Goal: Task Accomplishment & Management: Use online tool/utility

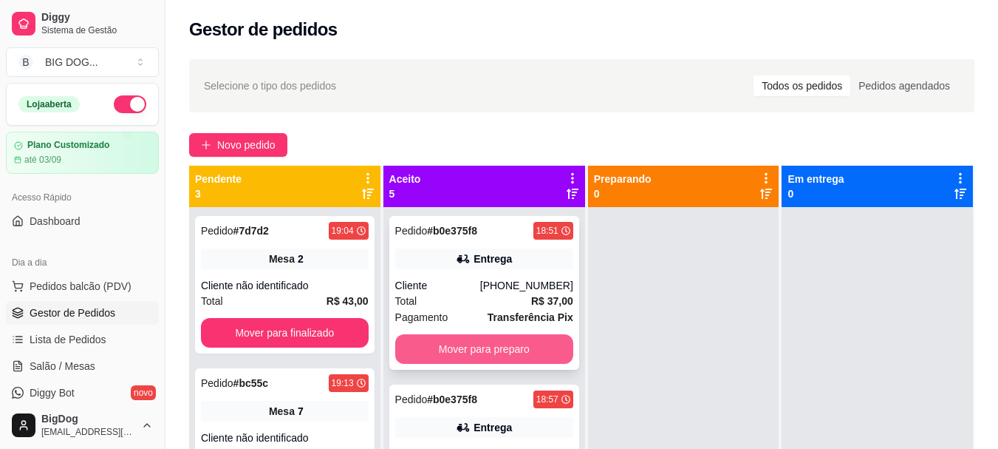
click at [490, 343] on button "Mover para preparo" at bounding box center [484, 349] width 178 height 30
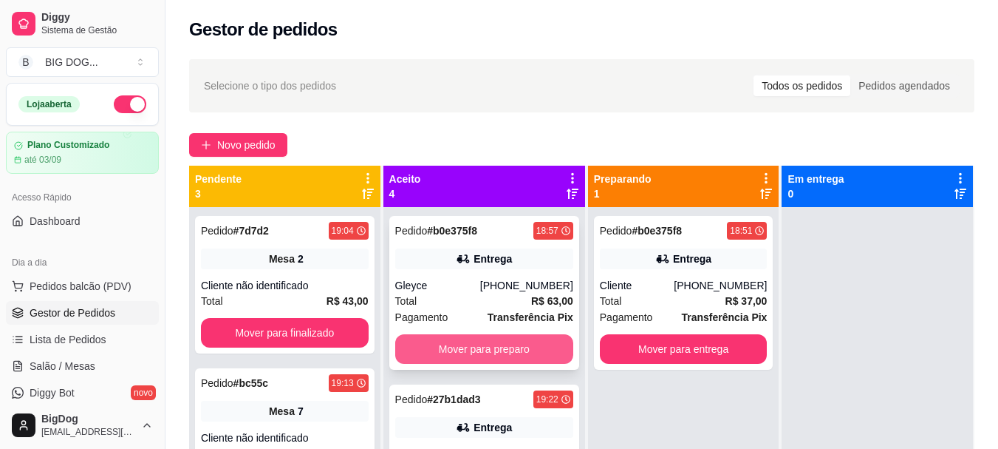
click at [460, 344] on button "Mover para preparo" at bounding box center [484, 349] width 178 height 30
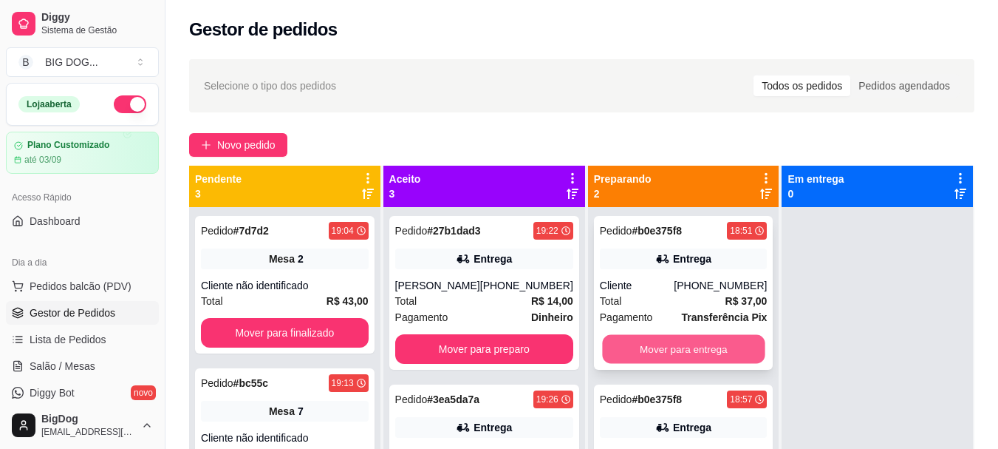
click at [704, 350] on button "Mover para entrega" at bounding box center [683, 349] width 163 height 29
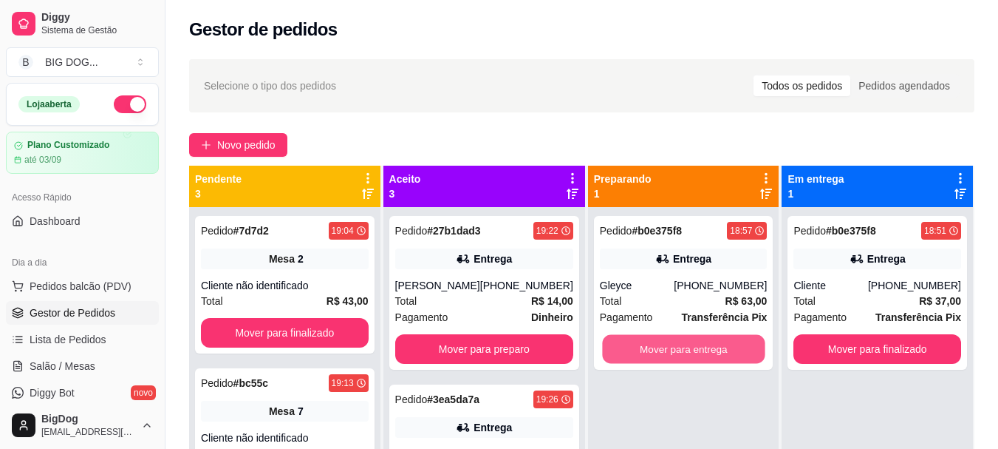
click at [704, 350] on button "Mover para entrega" at bounding box center [683, 349] width 163 height 29
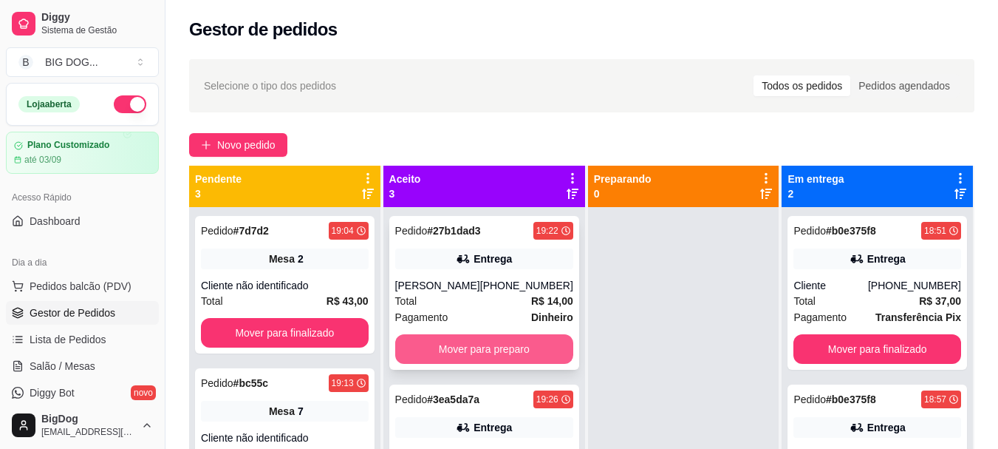
click at [520, 344] on button "Mover para preparo" at bounding box center [484, 349] width 178 height 30
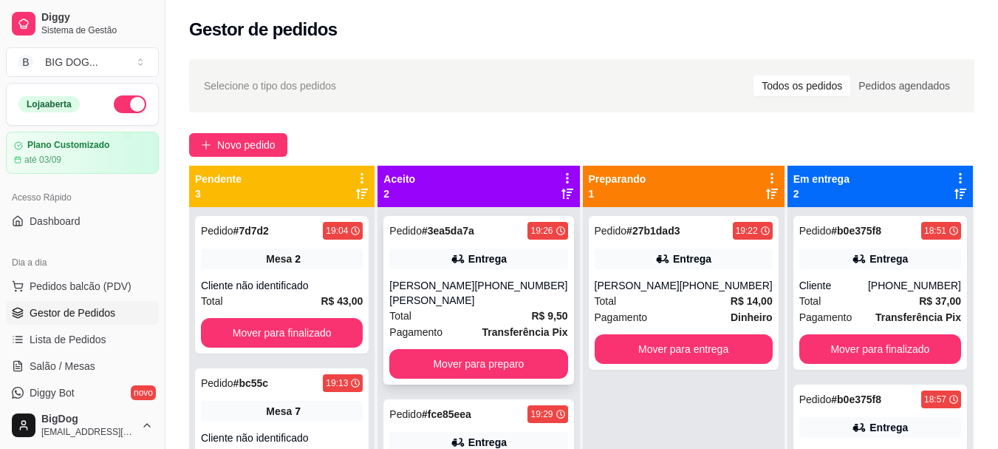
click at [518, 307] on div "Total R$ 9,50" at bounding box center [478, 315] width 178 height 16
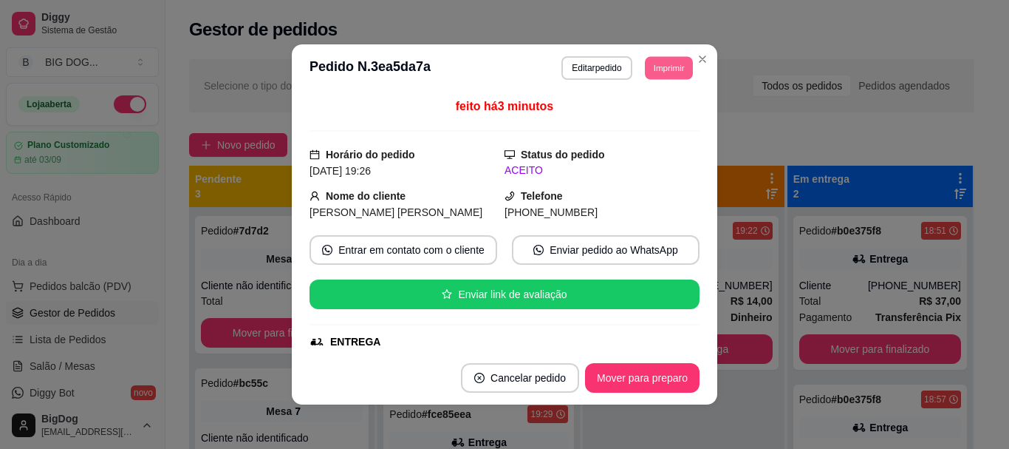
click at [658, 72] on button "Imprimir" at bounding box center [669, 67] width 48 height 23
click at [641, 115] on button "IMPRESSORA" at bounding box center [635, 119] width 103 height 23
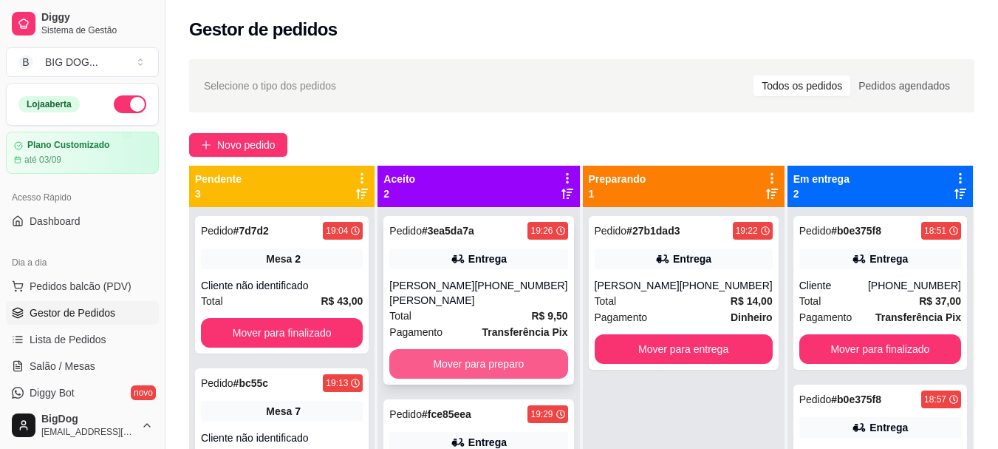
click at [493, 357] on button "Mover para preparo" at bounding box center [478, 364] width 178 height 30
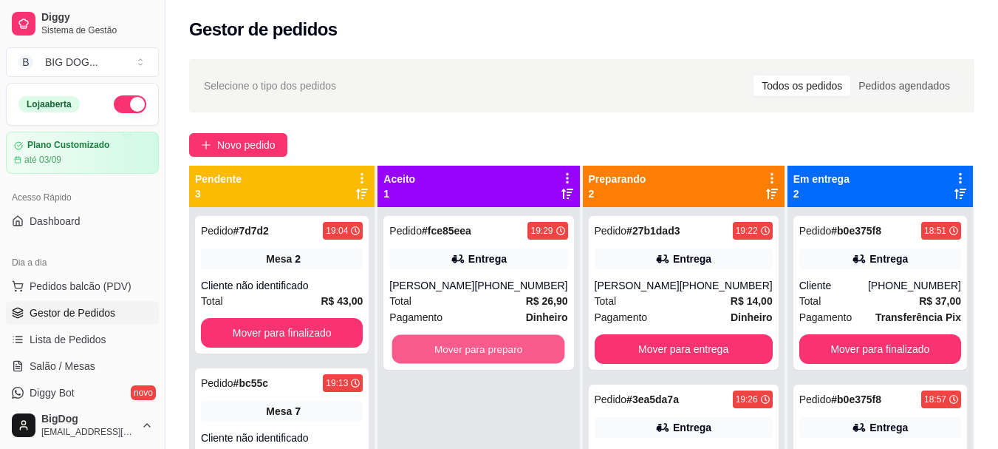
click at [493, 357] on button "Mover para preparo" at bounding box center [478, 349] width 173 height 29
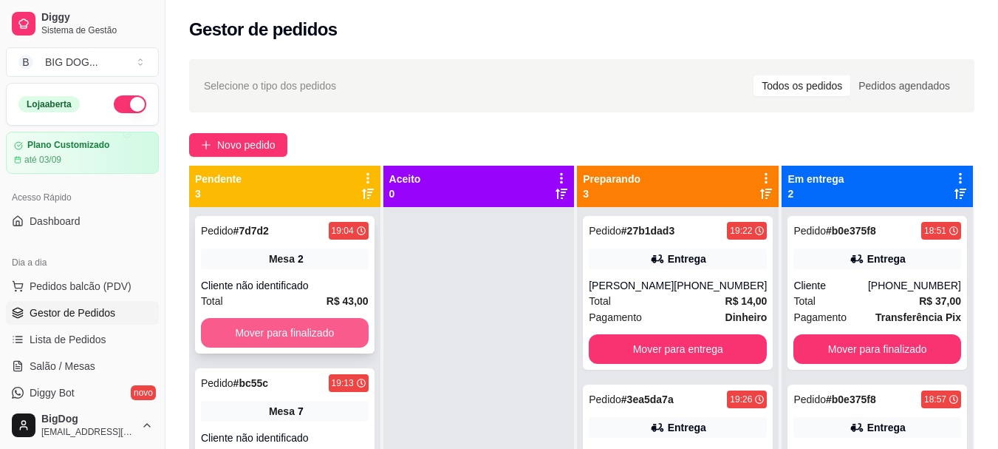
click at [263, 321] on button "Mover para finalizado" at bounding box center [285, 333] width 168 height 30
click at [266, 330] on button "Mover para finalizado" at bounding box center [285, 333] width 168 height 30
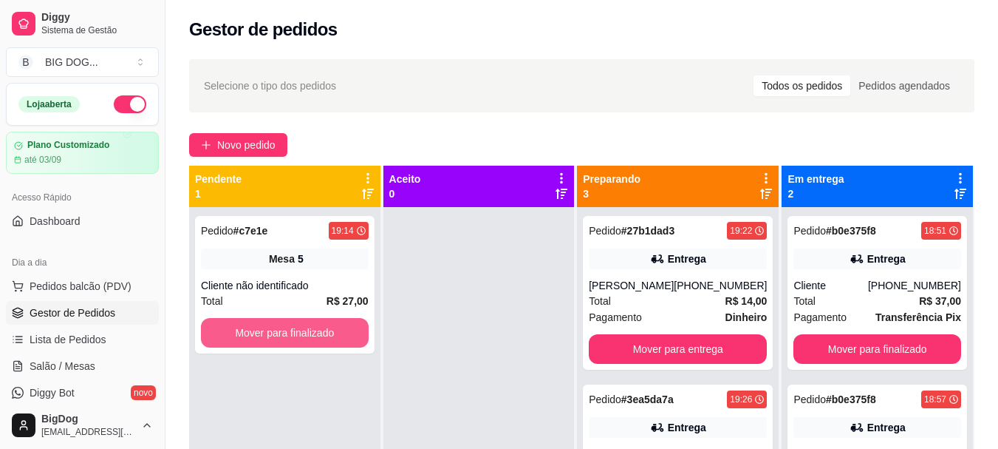
click at [266, 330] on button "Mover para finalizado" at bounding box center [285, 333] width 168 height 30
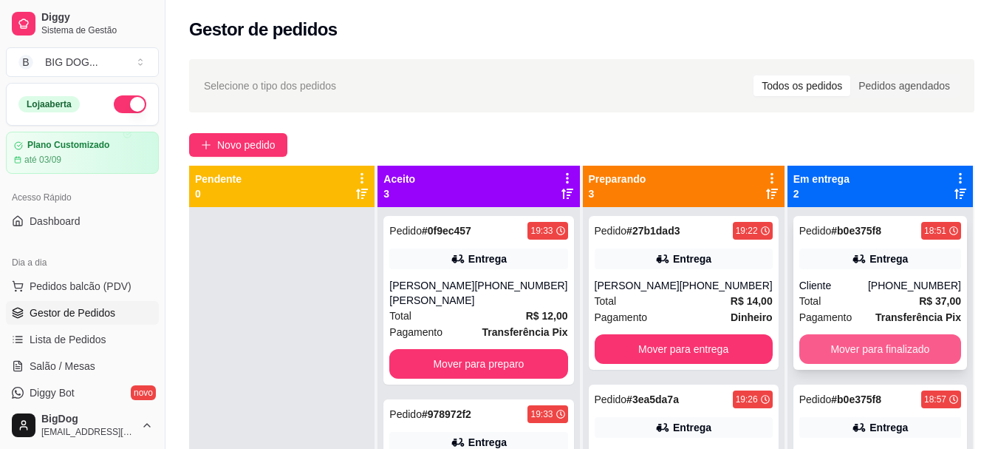
click at [840, 335] on button "Mover para finalizado" at bounding box center [881, 349] width 162 height 30
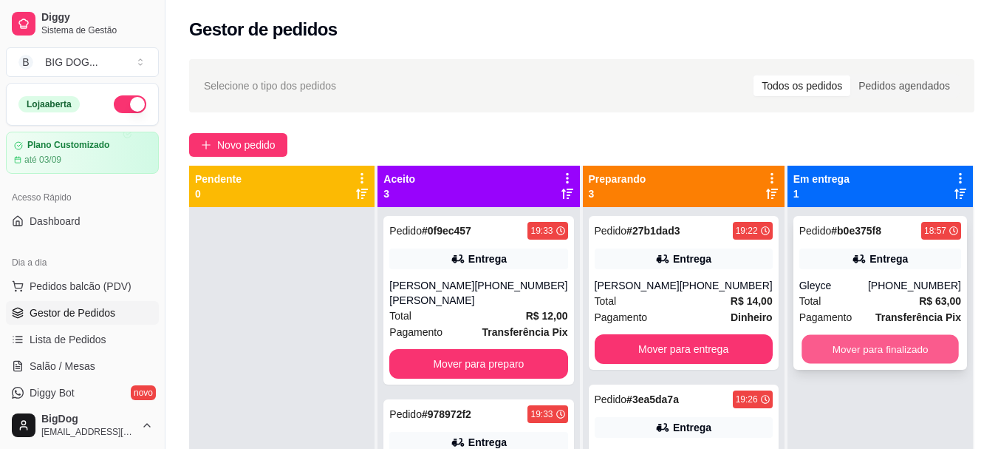
click at [840, 344] on button "Mover para finalizado" at bounding box center [880, 349] width 157 height 29
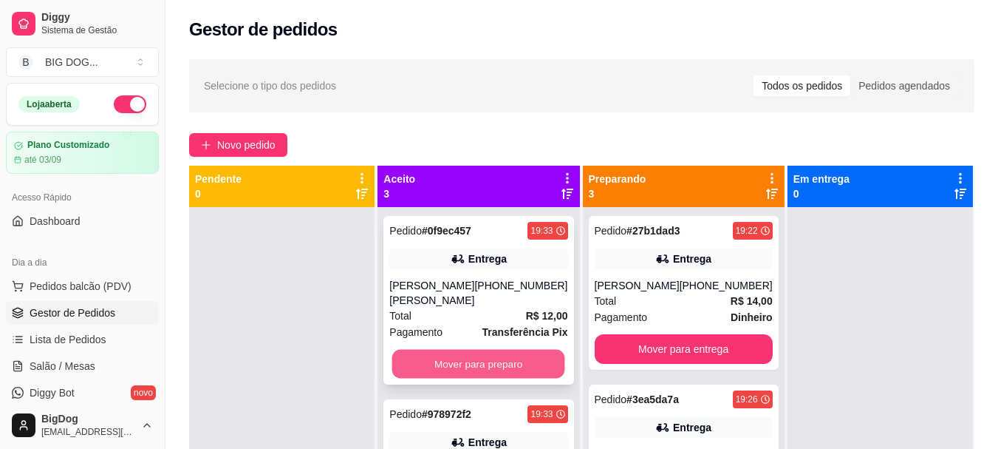
click at [497, 359] on button "Mover para preparo" at bounding box center [478, 364] width 173 height 29
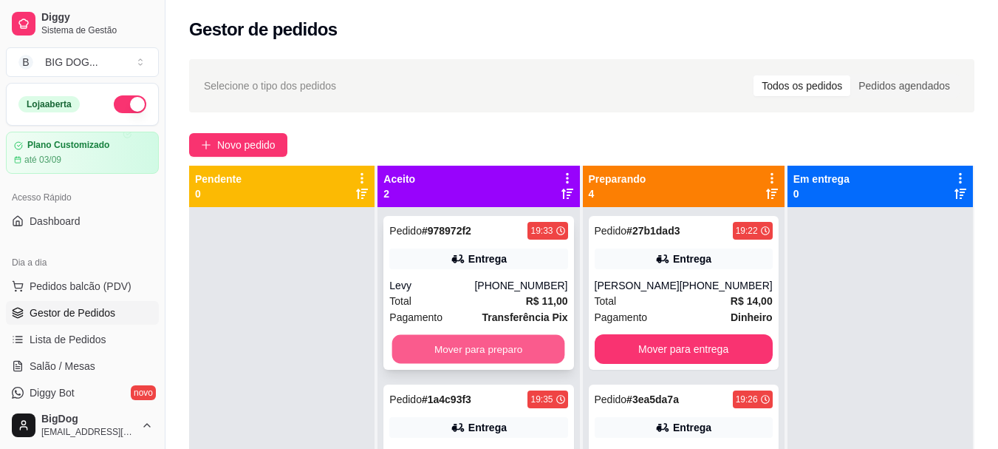
click at [496, 340] on button "Mover para preparo" at bounding box center [478, 349] width 173 height 29
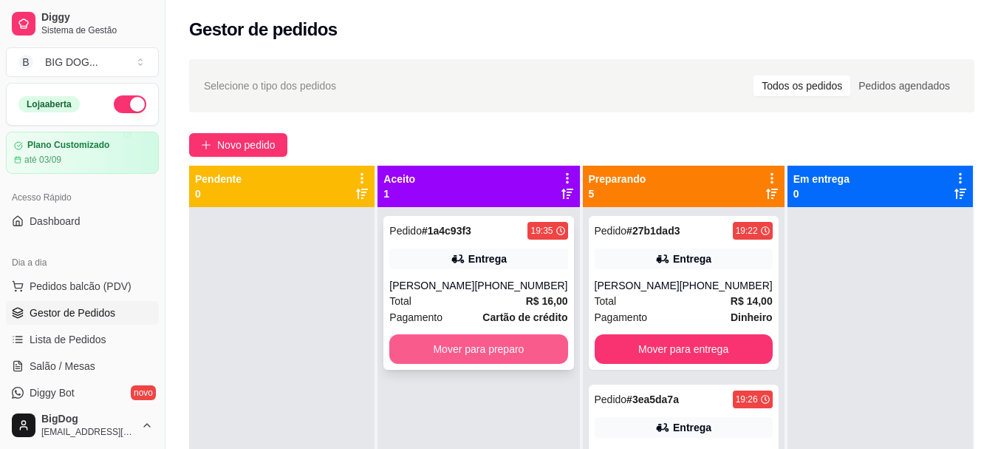
click at [496, 352] on button "Mover para preparo" at bounding box center [478, 349] width 178 height 30
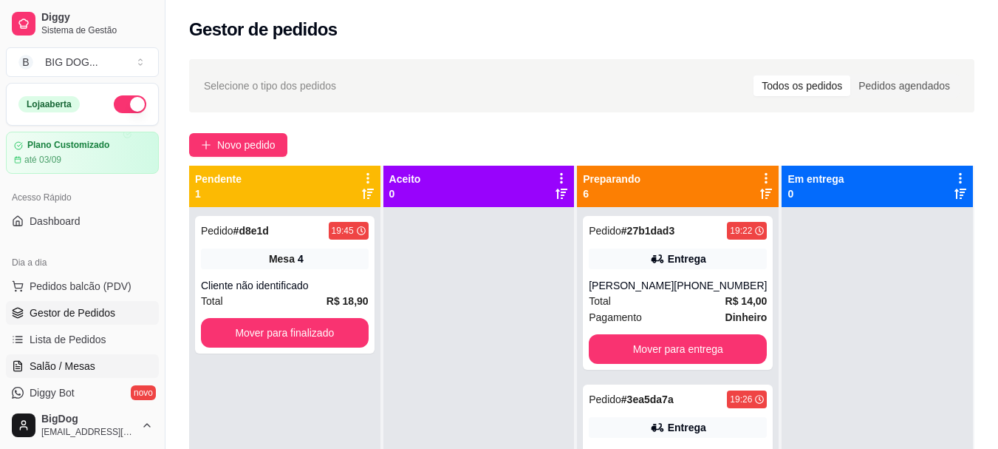
click at [70, 365] on span "Salão / Mesas" at bounding box center [63, 365] width 66 height 15
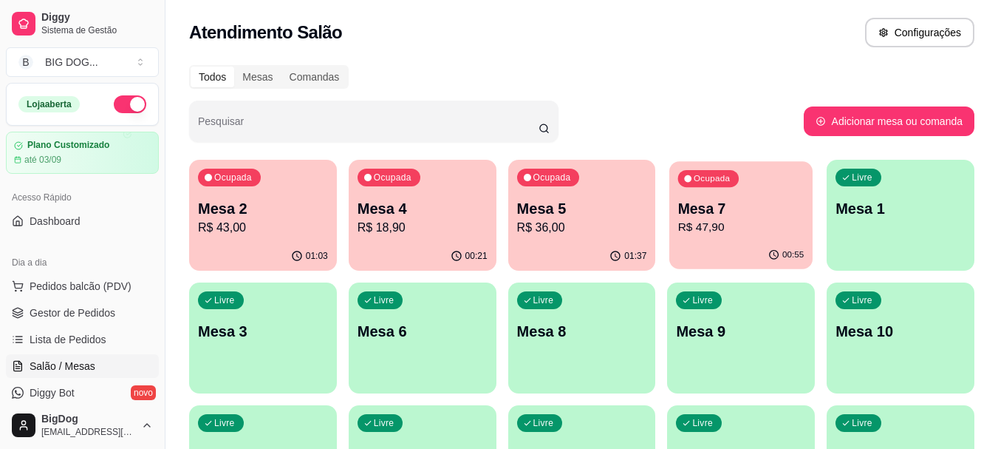
click at [739, 205] on p "Mesa 7" at bounding box center [741, 209] width 126 height 20
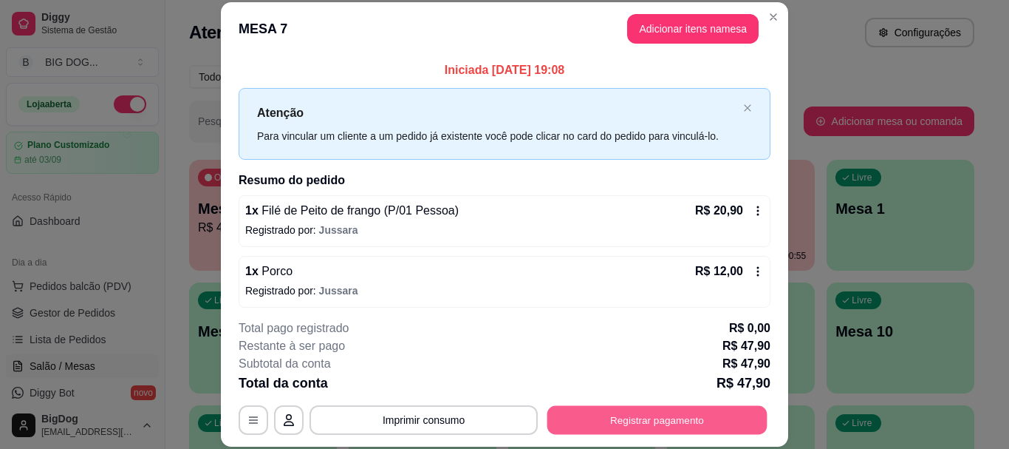
click at [675, 412] on button "Registrar pagamento" at bounding box center [658, 420] width 220 height 29
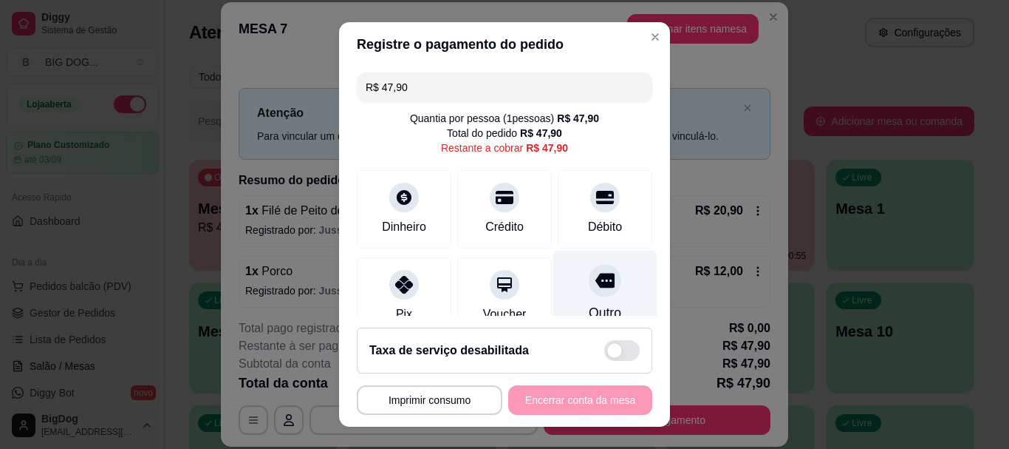
click at [595, 282] on div at bounding box center [605, 281] width 33 height 33
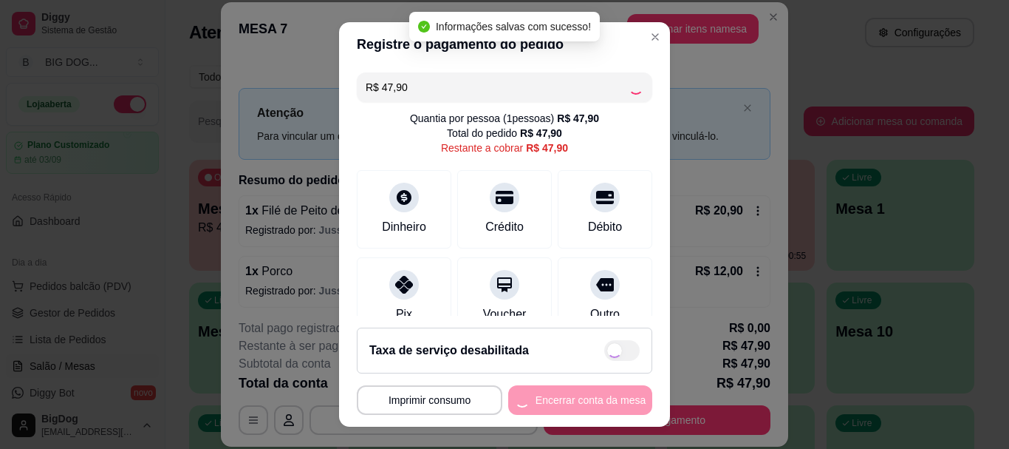
type input "R$ 0,00"
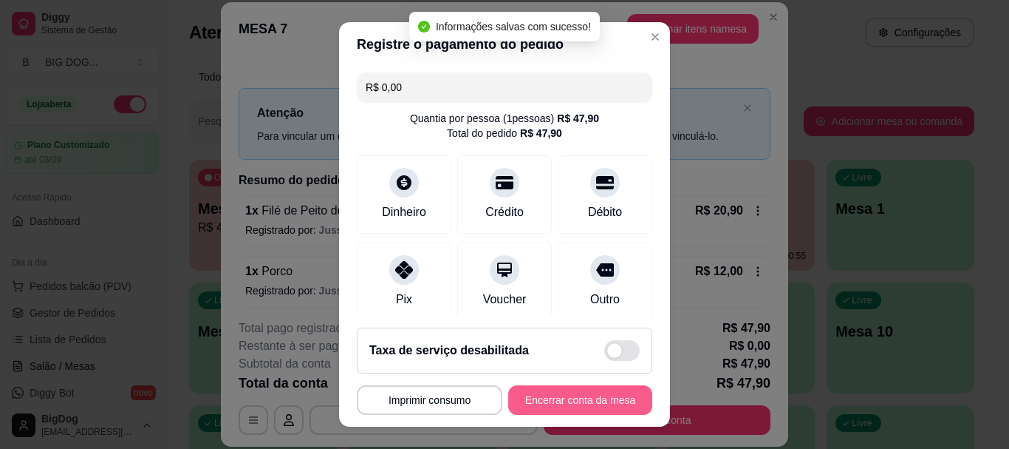
click at [579, 395] on button "Encerrar conta da mesa" at bounding box center [580, 400] width 144 height 30
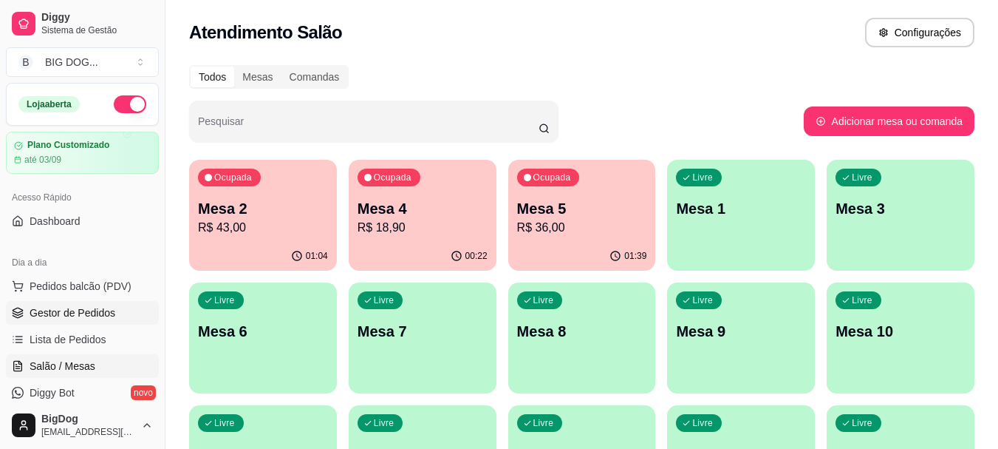
click at [55, 304] on link "Gestor de Pedidos" at bounding box center [82, 313] width 153 height 24
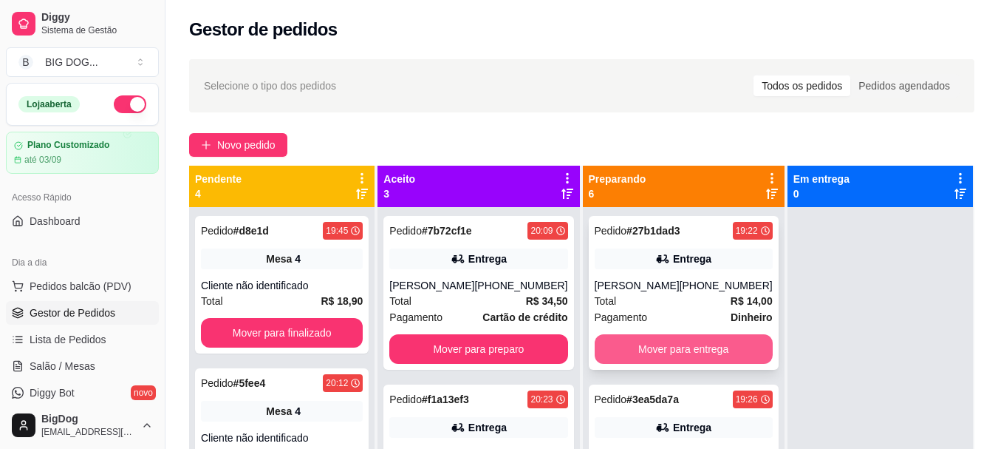
click at [695, 353] on button "Mover para entrega" at bounding box center [684, 349] width 178 height 30
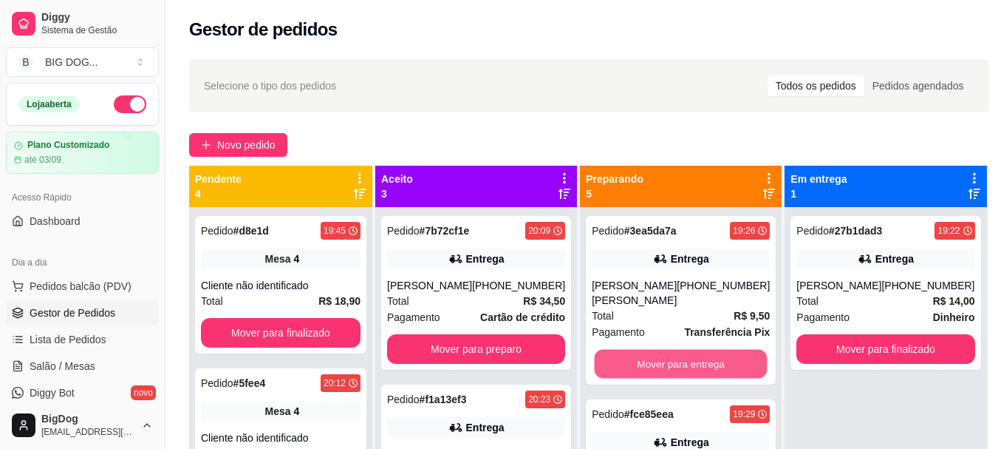
click at [695, 353] on button "Mover para entrega" at bounding box center [681, 364] width 173 height 29
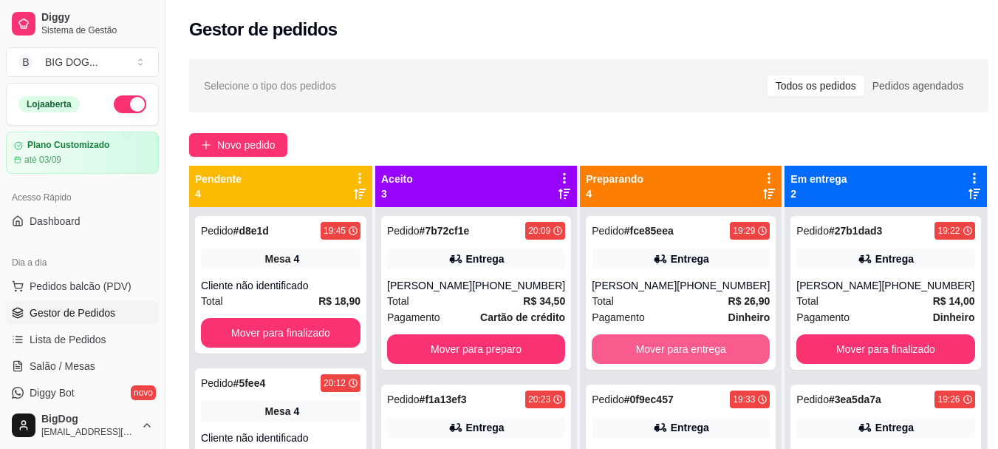
click at [695, 353] on button "Mover para entrega" at bounding box center [681, 349] width 178 height 30
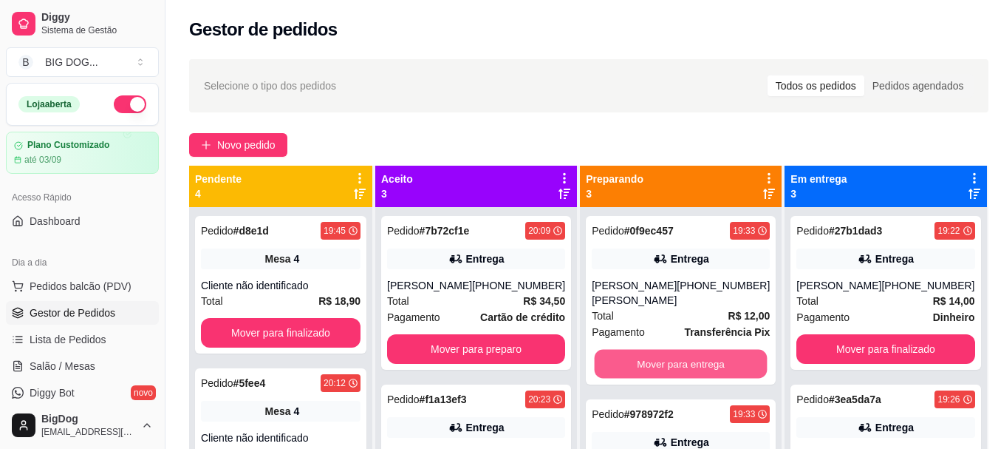
click at [695, 353] on button "Mover para entrega" at bounding box center [681, 364] width 173 height 29
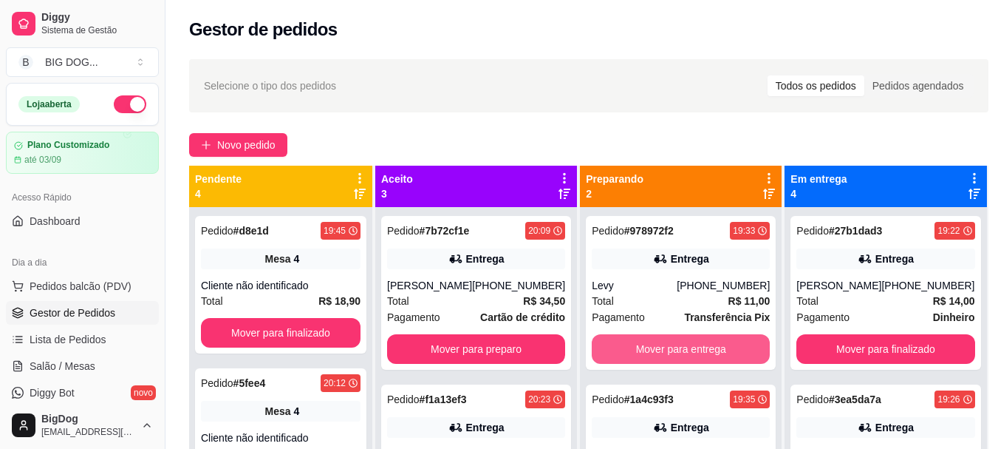
click at [695, 353] on button "Mover para entrega" at bounding box center [681, 349] width 178 height 30
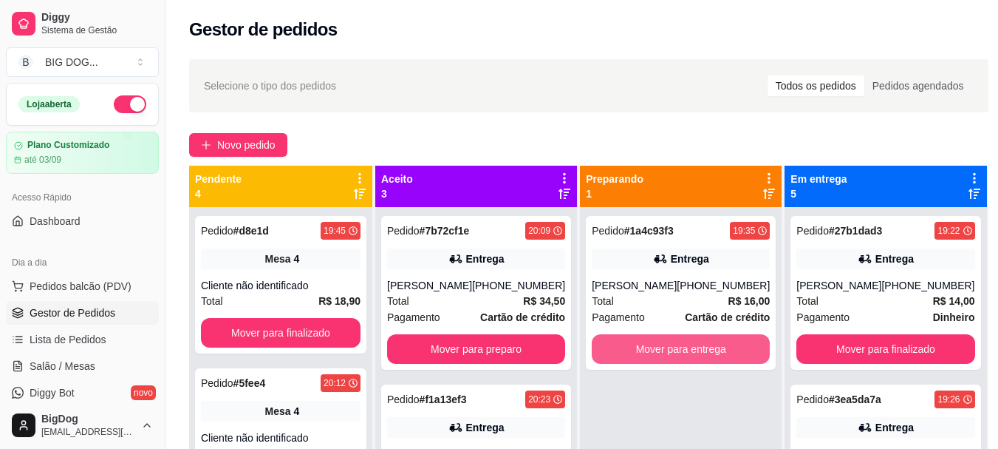
click at [695, 353] on button "Mover para entrega" at bounding box center [681, 349] width 178 height 30
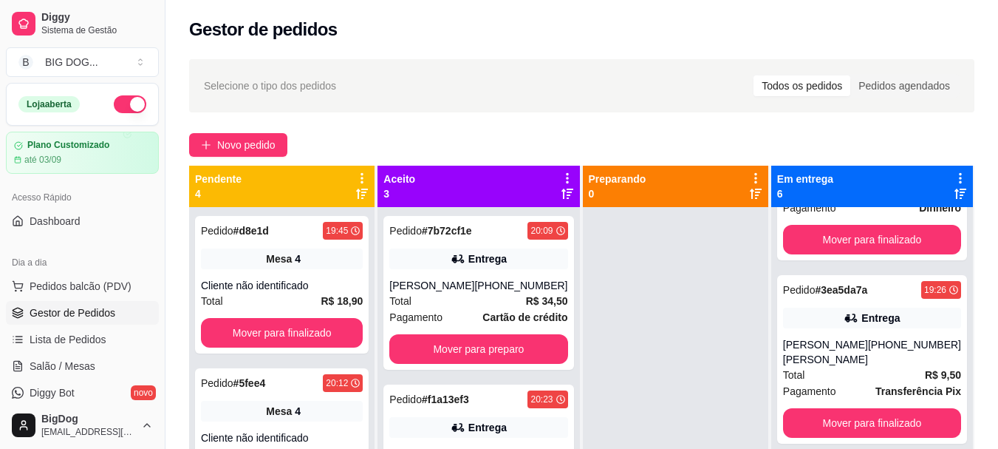
scroll to position [134, 0]
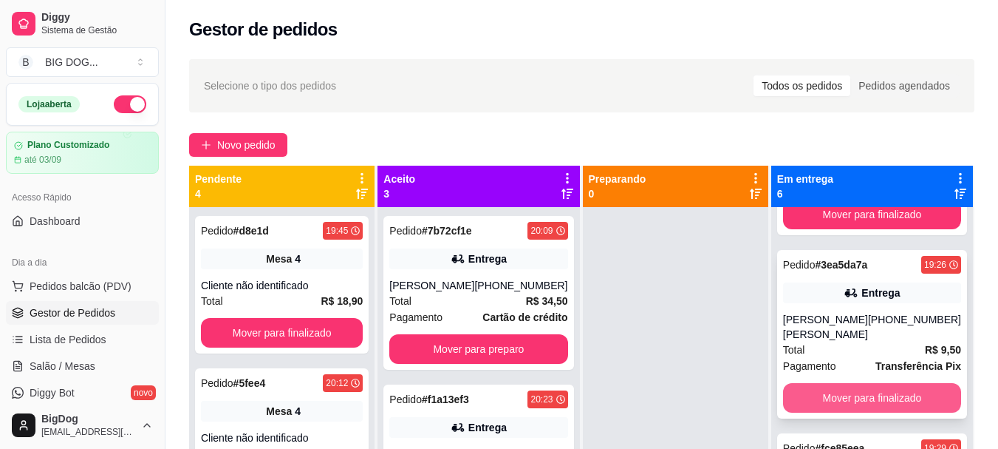
click at [879, 383] on button "Mover para finalizado" at bounding box center [872, 398] width 178 height 30
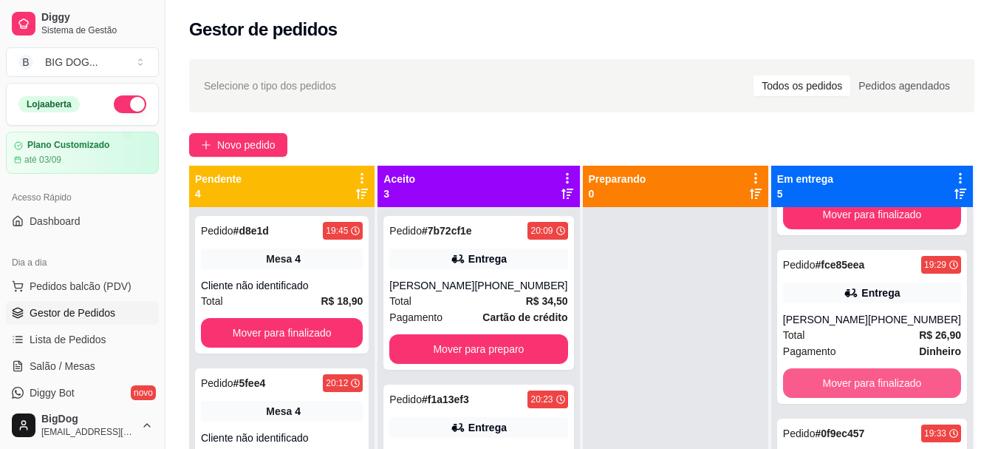
click at [879, 375] on button "Mover para finalizado" at bounding box center [872, 383] width 178 height 30
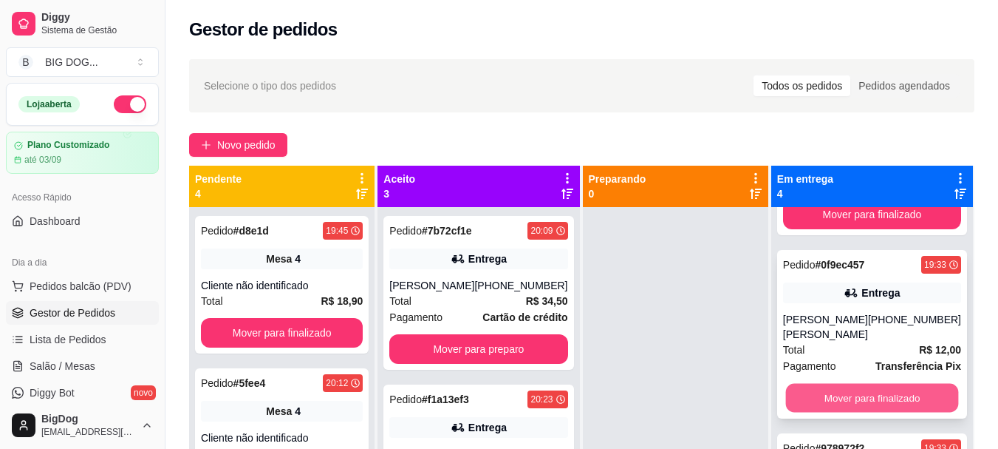
click at [877, 384] on button "Mover para finalizado" at bounding box center [872, 398] width 173 height 29
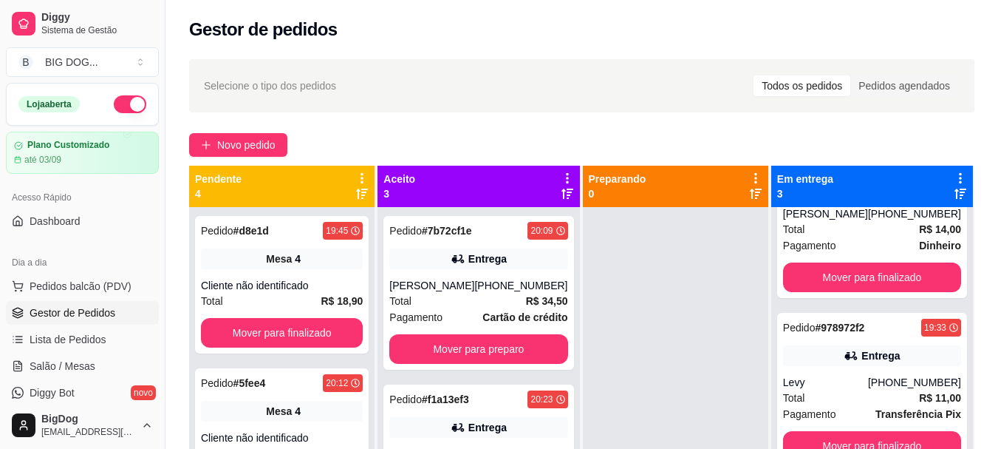
scroll to position [72, 0]
click at [864, 440] on button "Mover para finalizado" at bounding box center [872, 446] width 173 height 29
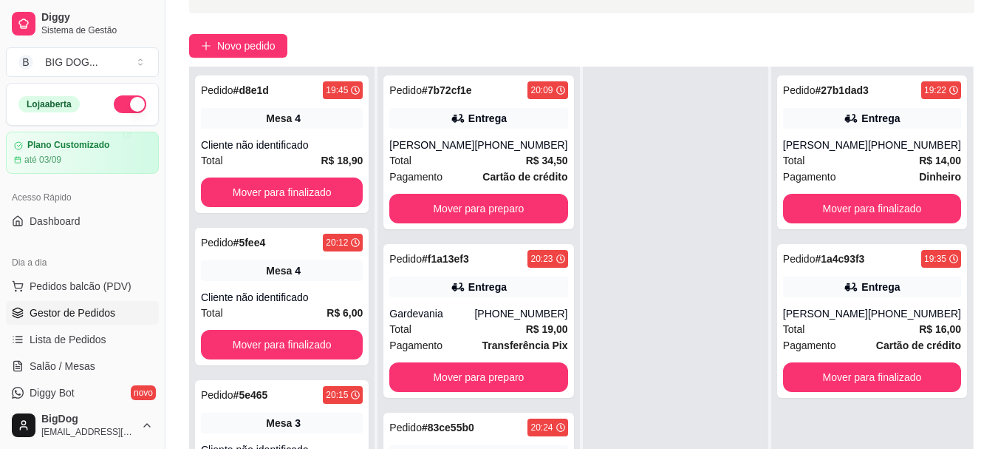
scroll to position [171, 0]
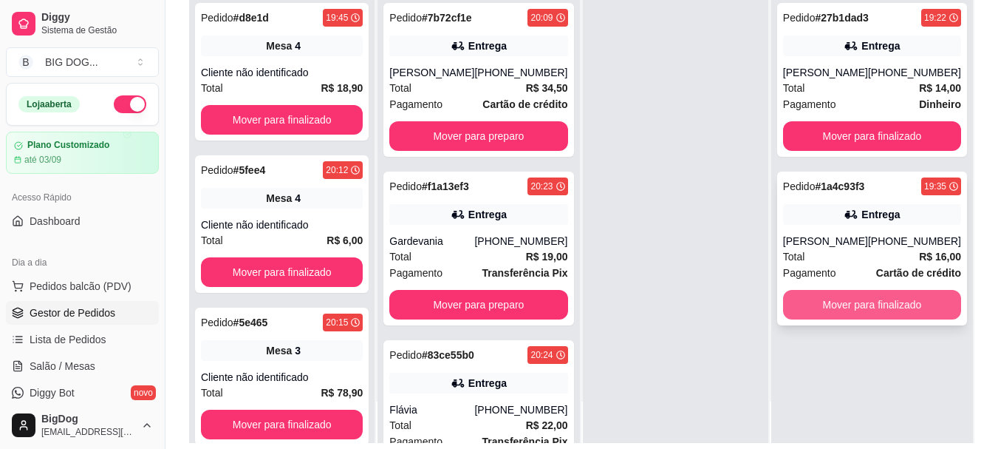
click at [904, 310] on button "Mover para finalizado" at bounding box center [872, 305] width 178 height 30
